Goal: Task Accomplishment & Management: Manage account settings

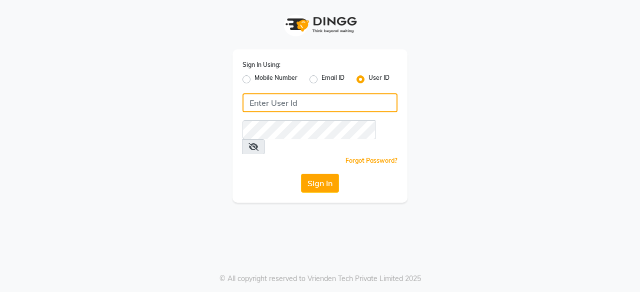
type input "7400009327"
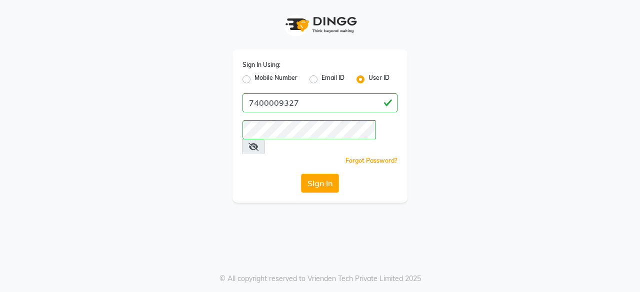
click at [254, 78] on label "Mobile Number" at bounding box center [275, 79] width 43 height 12
click at [254, 78] on input "Mobile Number" at bounding box center [257, 76] width 6 height 6
radio input "true"
radio input "false"
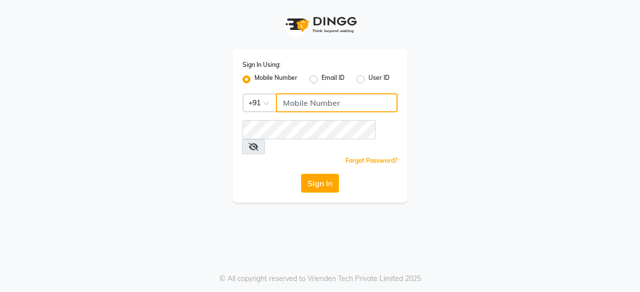
click at [298, 103] on input "Username" at bounding box center [336, 102] width 121 height 19
type input "7400009327"
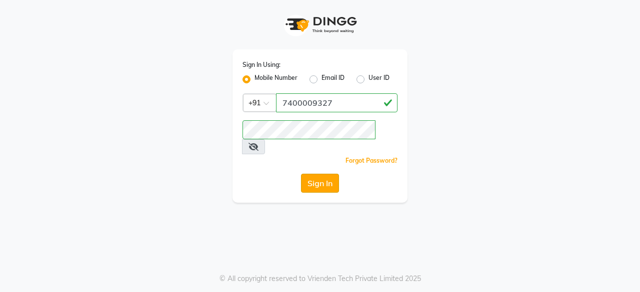
click at [324, 174] on button "Sign In" at bounding box center [320, 183] width 38 height 19
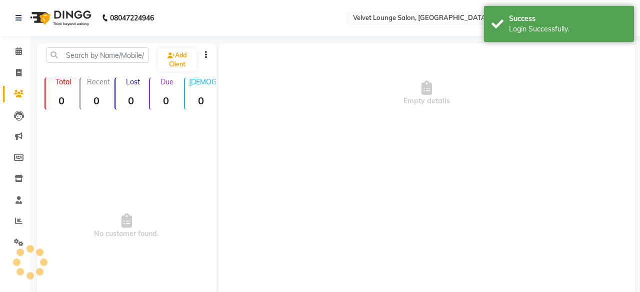
select select "en"
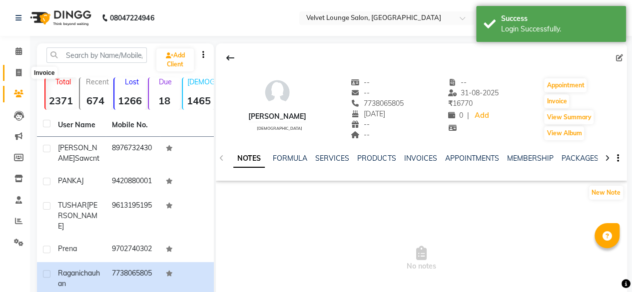
click at [10, 77] on span at bounding box center [18, 72] width 17 height 11
select select "5962"
select select "service"
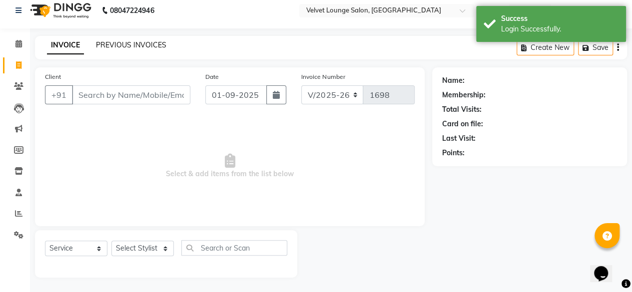
click at [115, 47] on link "PREVIOUS INVOICES" at bounding box center [131, 44] width 70 height 9
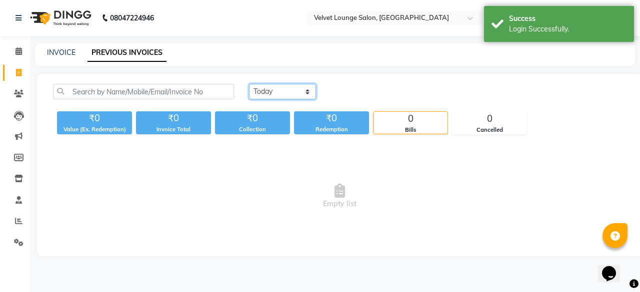
click at [290, 96] on select "Today Yesterday Custom Range" at bounding box center [282, 91] width 67 height 15
select select "yesterday"
click at [249, 84] on select "Today Yesterday Custom Range" at bounding box center [282, 91] width 67 height 15
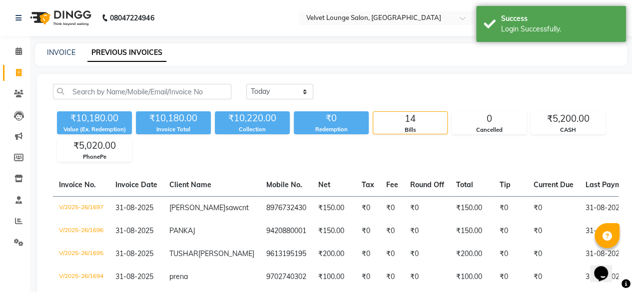
click at [291, 116] on div "₹10,180.00 Value (Ex. Redemption) ₹10,180.00 Invoice Total ₹10,220.00 Collectio…" at bounding box center [336, 134] width 566 height 54
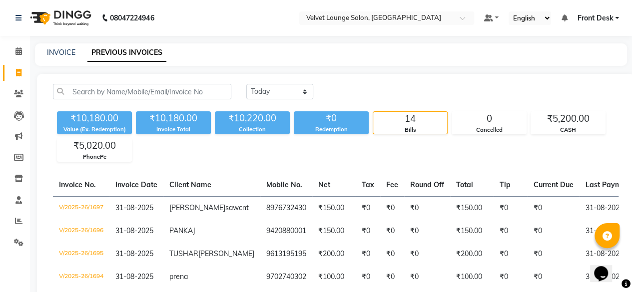
click at [463, 47] on div "INVOICE PREVIOUS INVOICES" at bounding box center [331, 54] width 592 height 22
click at [614, 16] on link "Front Desk" at bounding box center [598, 18] width 42 height 10
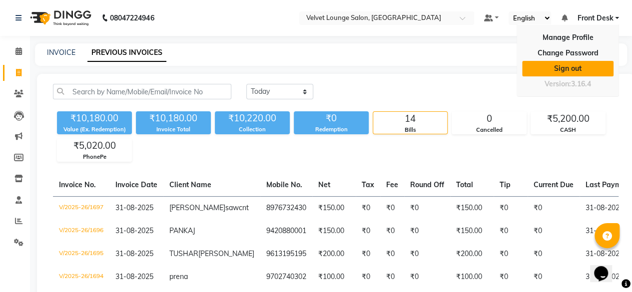
click at [579, 73] on link "Sign out" at bounding box center [567, 68] width 91 height 15
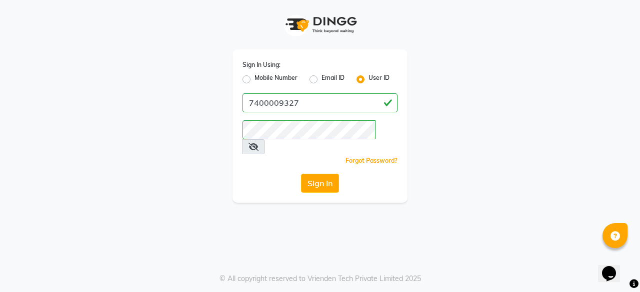
click at [254, 81] on label "Mobile Number" at bounding box center [275, 79] width 43 height 12
click at [254, 80] on input "Mobile Number" at bounding box center [257, 76] width 6 height 6
radio input "true"
radio input "false"
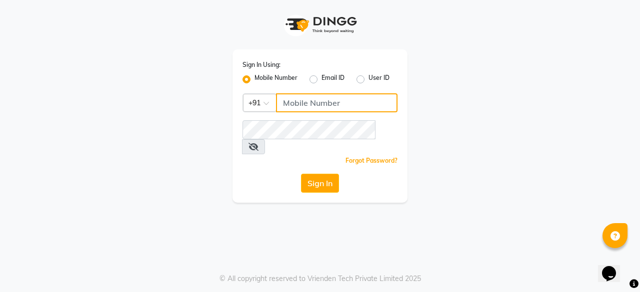
click at [296, 99] on input "Username" at bounding box center [336, 102] width 121 height 19
type input "7400009327"
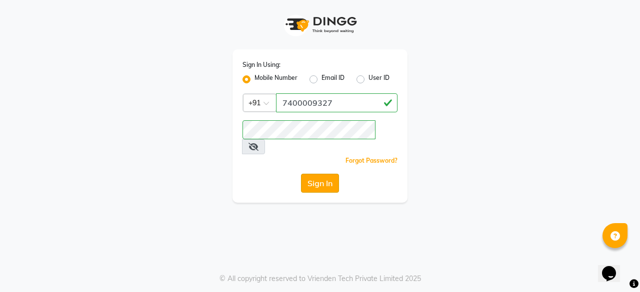
click at [323, 174] on button "Sign In" at bounding box center [320, 183] width 38 height 19
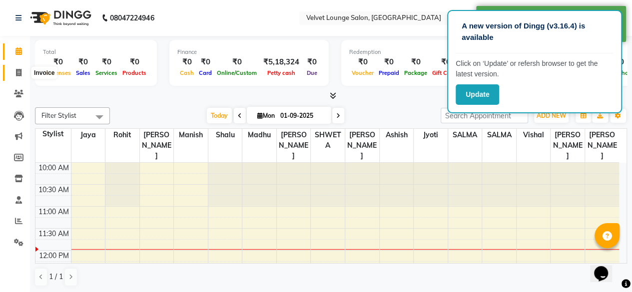
click at [17, 69] on icon at bounding box center [18, 72] width 5 height 7
select select "service"
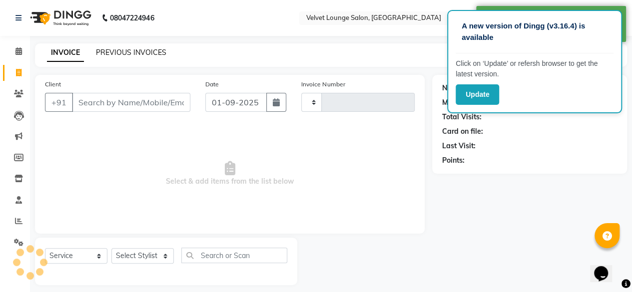
type input "1698"
select select "5962"
click at [143, 51] on link "PREVIOUS INVOICES" at bounding box center [131, 52] width 70 height 9
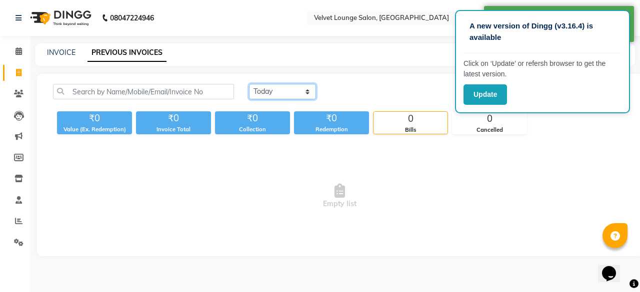
click at [281, 98] on select "Today Yesterday Custom Range" at bounding box center [282, 91] width 67 height 15
select select "yesterday"
click at [249, 84] on select "Today Yesterday Custom Range" at bounding box center [282, 91] width 67 height 15
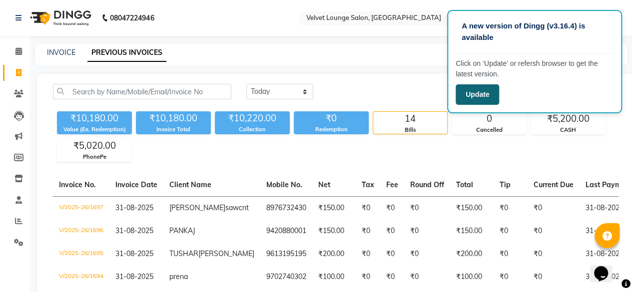
click at [484, 95] on button "Update" at bounding box center [477, 94] width 43 height 20
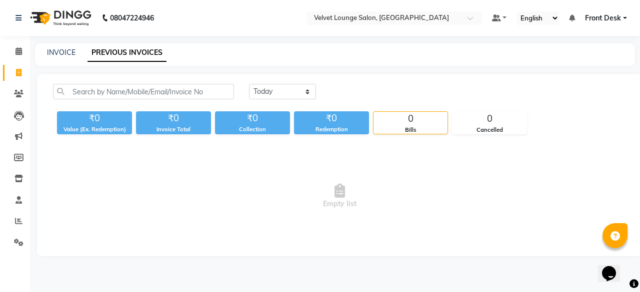
click at [608, 20] on span "Front Desk" at bounding box center [603, 18] width 36 height 10
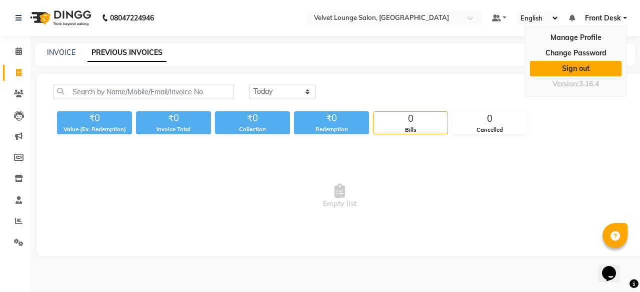
click at [582, 71] on link "Sign out" at bounding box center [575, 68] width 91 height 15
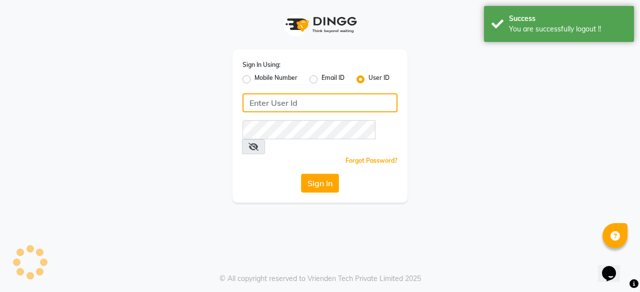
type input "7400009327"
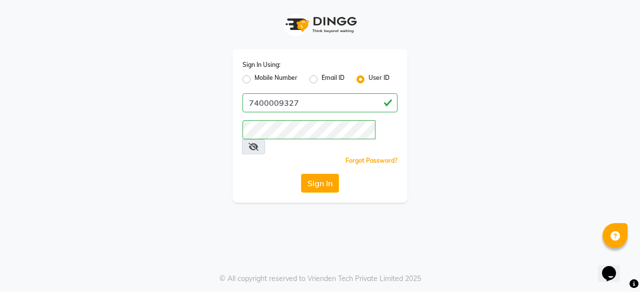
click at [254, 80] on label "Mobile Number" at bounding box center [275, 79] width 43 height 12
click at [254, 80] on input "Mobile Number" at bounding box center [257, 76] width 6 height 6
radio input "true"
radio input "false"
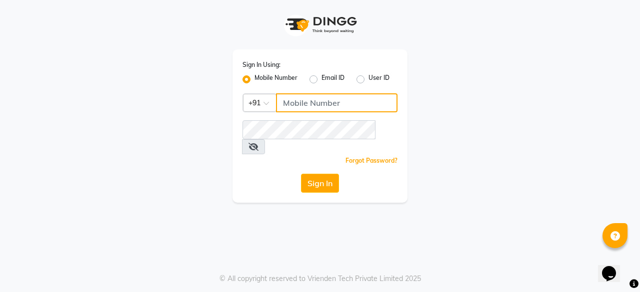
click at [304, 100] on input "Username" at bounding box center [336, 102] width 121 height 19
type input "7777092199"
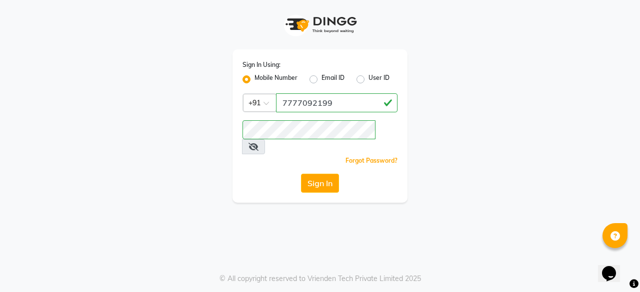
click at [327, 105] on input "7777092199" at bounding box center [336, 102] width 121 height 19
click at [255, 193] on div "Sign In Using: Mobile Number Email ID User ID Country Code × [PHONE_NUMBER] Rem…" at bounding box center [320, 146] width 640 height 292
click at [331, 174] on button "Sign In" at bounding box center [320, 183] width 38 height 19
